Goal: Transaction & Acquisition: Obtain resource

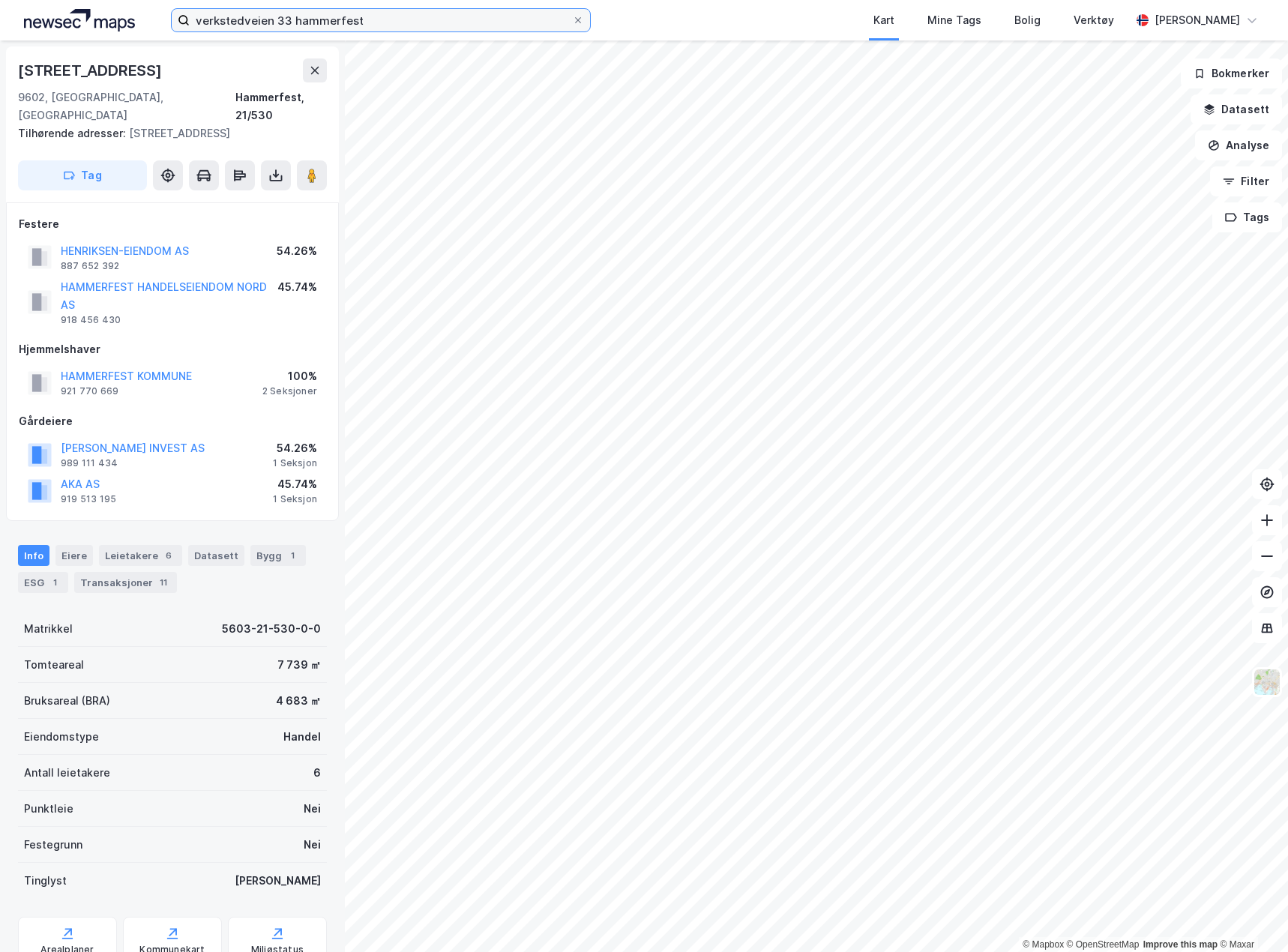
click at [307, 15] on input "verkstedveien 33 hammerfest" at bounding box center [380, 20] width 383 height 23
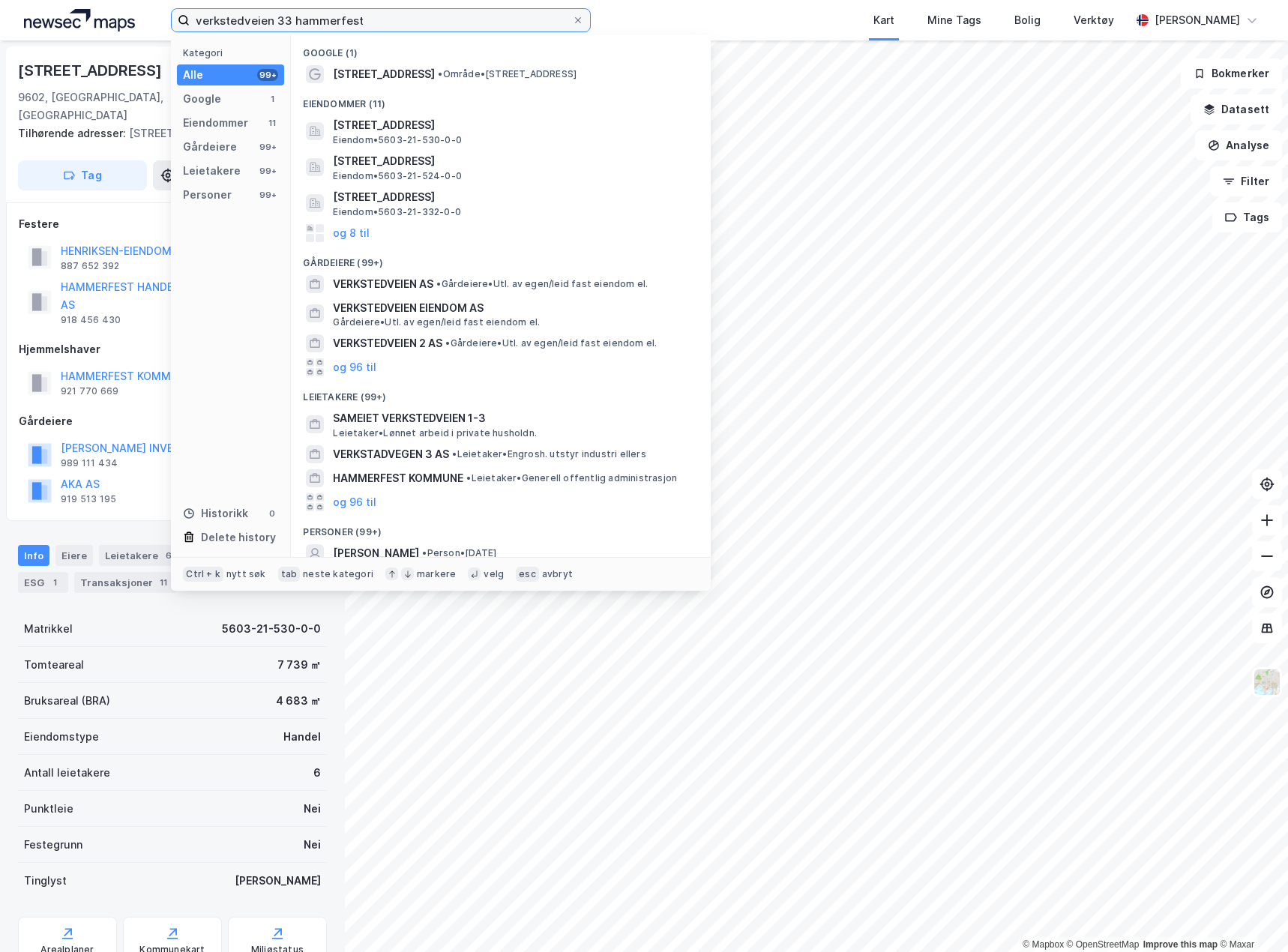
click at [307, 15] on input "verkstedveien 33 hammerfest" at bounding box center [380, 20] width 383 height 23
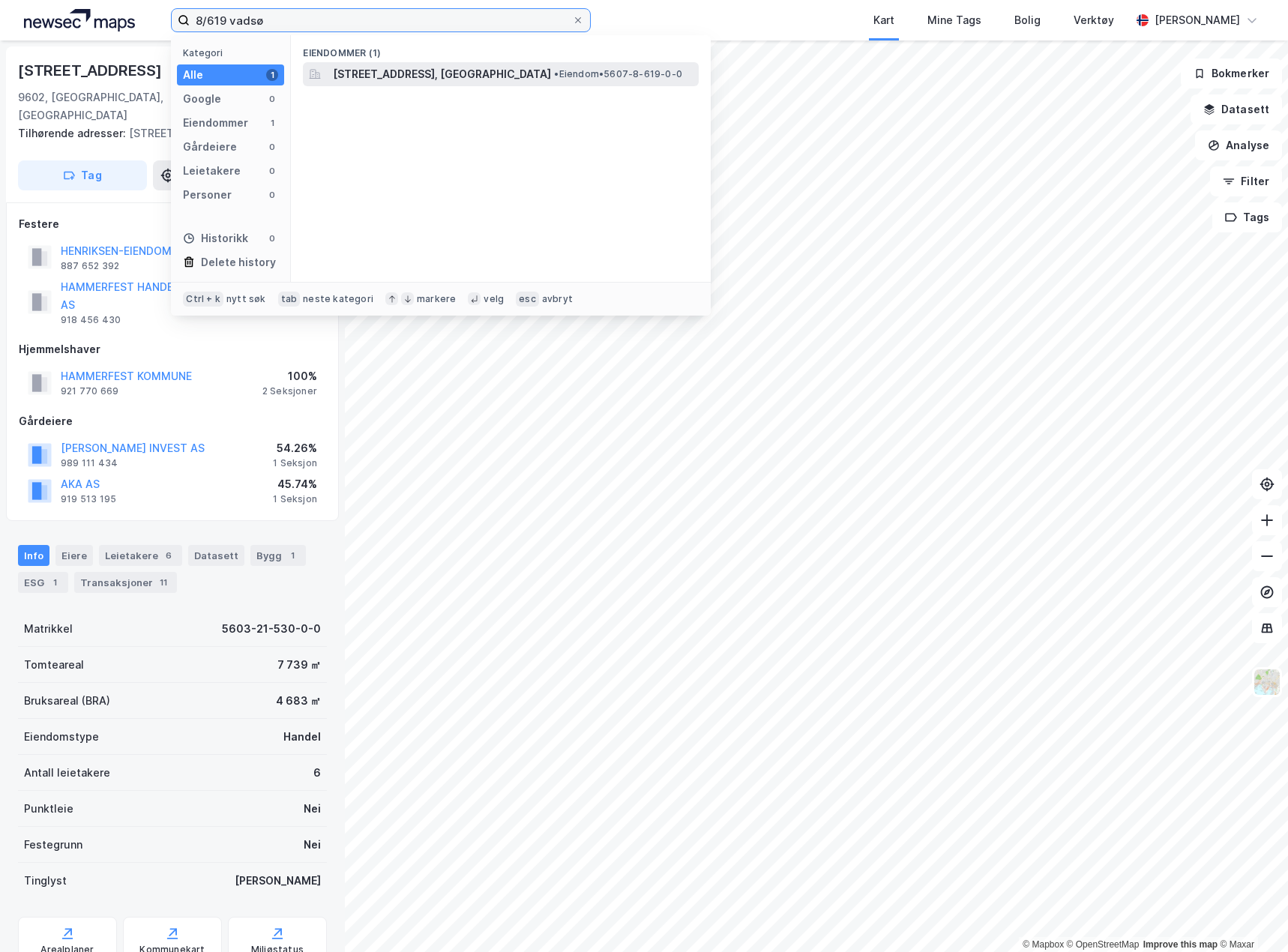
type input "8/619 vadsø"
click at [500, 83] on span "[STREET_ADDRESS], [GEOGRAPHIC_DATA]" at bounding box center [442, 74] width 219 height 18
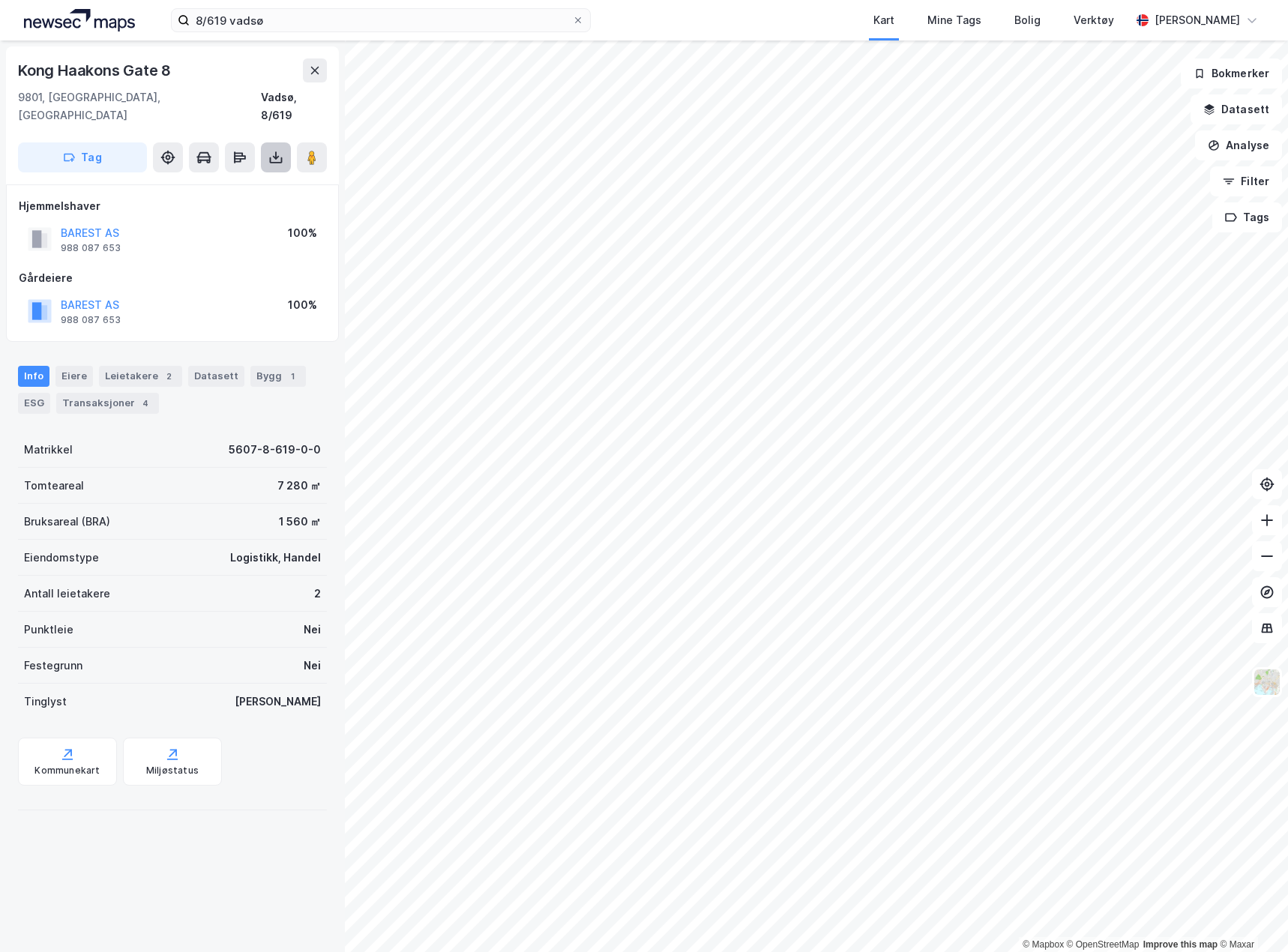
click at [279, 150] on icon at bounding box center [275, 158] width 15 height 15
click at [238, 181] on div "Last ned grunnbok" at bounding box center [202, 187] width 87 height 12
click at [270, 142] on button at bounding box center [275, 157] width 30 height 30
click at [234, 181] on div "Last ned grunnbok" at bounding box center [202, 187] width 87 height 12
